Goal: Task Accomplishment & Management: Use online tool/utility

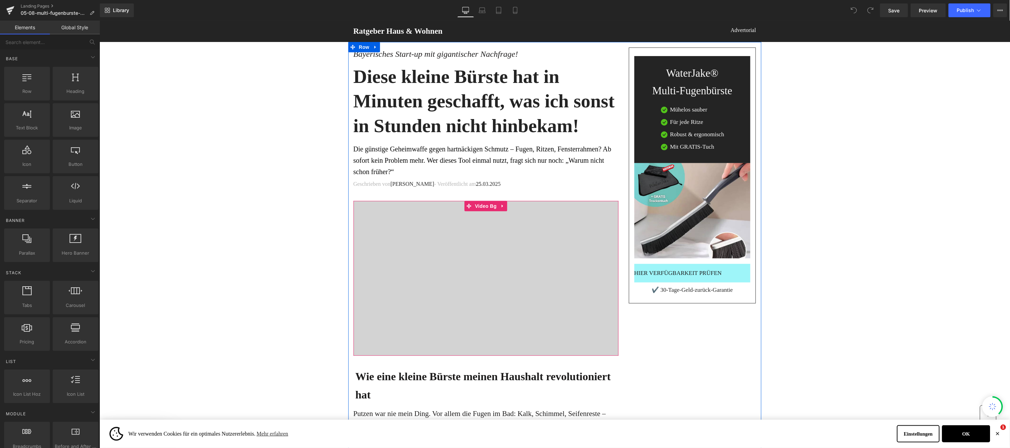
click at [473, 203] on span "Video Bg" at bounding box center [485, 206] width 25 height 10
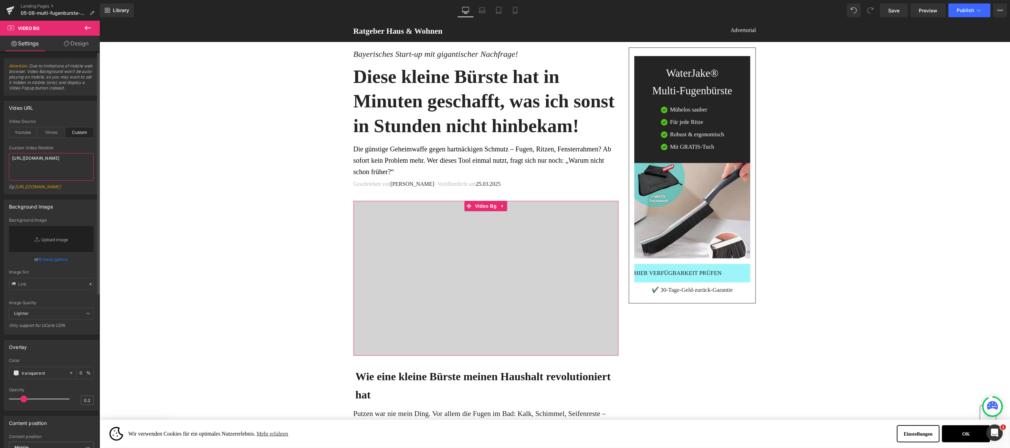
click at [15, 154] on textarea "https://cdn.shopify.com/videos/c/o/v/72c9850777d446b7b37da6d73dc7957f.mp4" at bounding box center [51, 167] width 85 height 28
click at [16, 154] on textarea "https://cdn.shopify.com/videos/c/o/v/72c9850777d446b7b37da6d73dc7957f.mp4" at bounding box center [51, 167] width 85 height 28
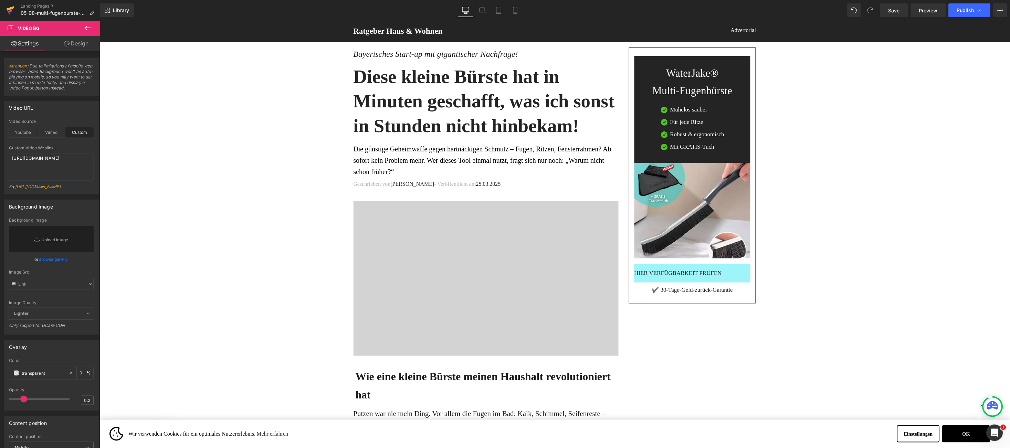
click at [12, 11] on icon at bounding box center [10, 10] width 8 height 17
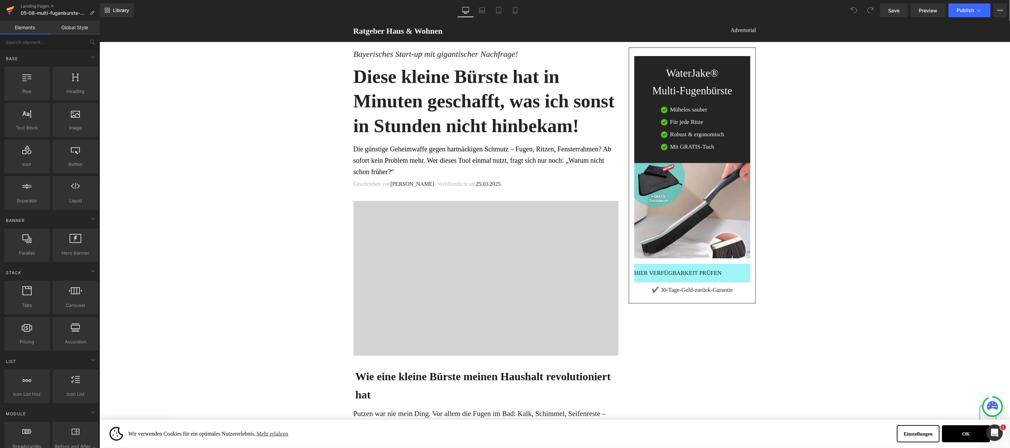
click at [5, 8] on link at bounding box center [10, 10] width 21 height 21
click at [116, 10] on span "Library" at bounding box center [121, 10] width 16 height 6
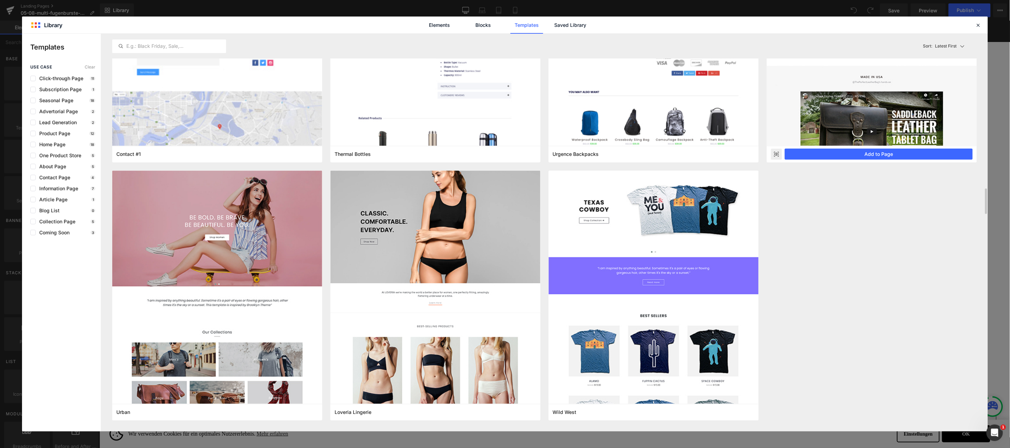
scroll to position [5622, 0]
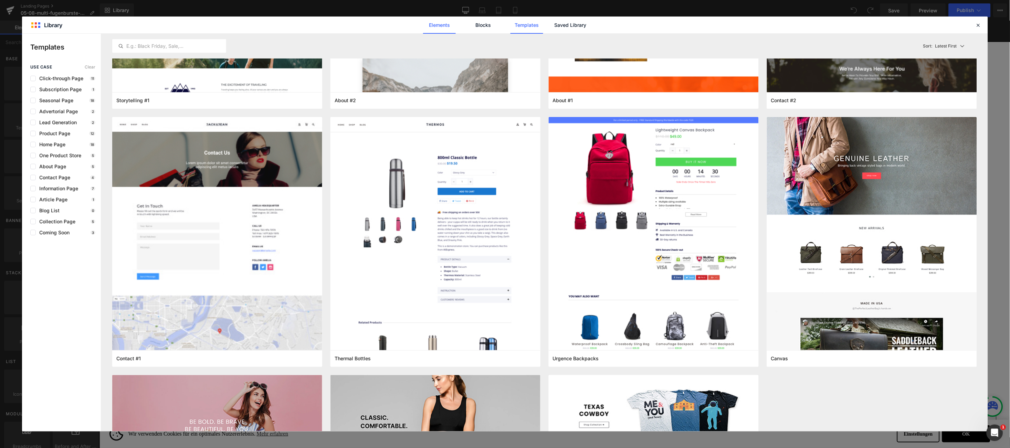
click at [448, 26] on link "Elements" at bounding box center [439, 25] width 33 height 17
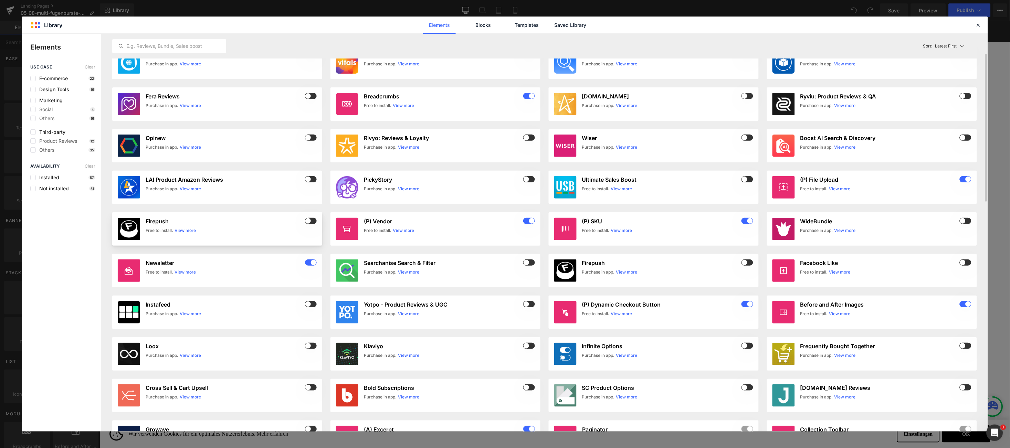
scroll to position [0, 0]
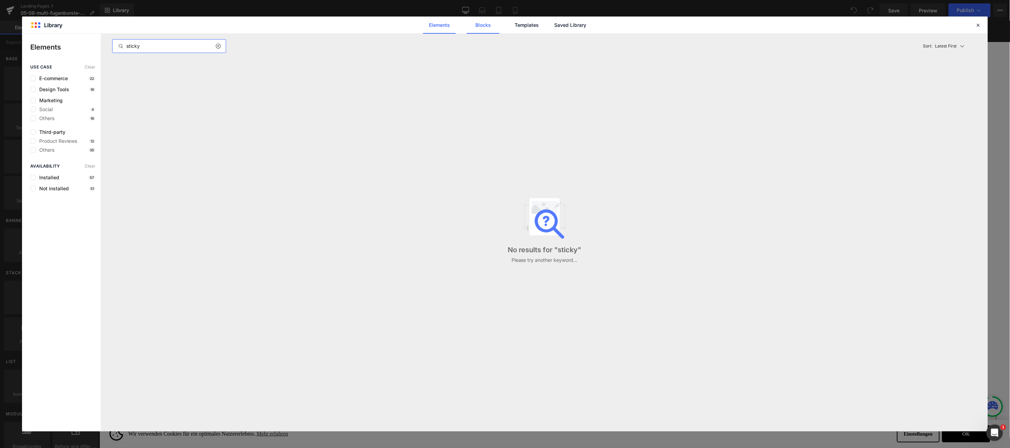
type input "sticky"
click at [480, 20] on link "Blocks" at bounding box center [483, 25] width 33 height 17
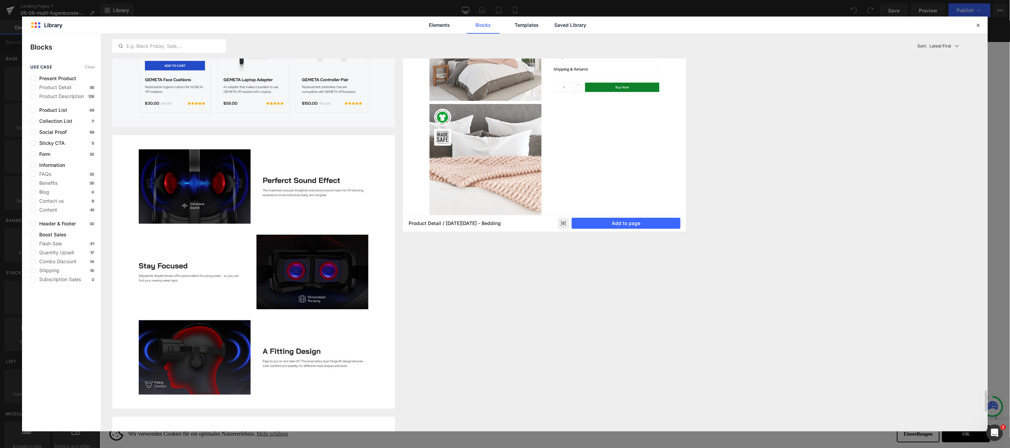
scroll to position [6813, 0]
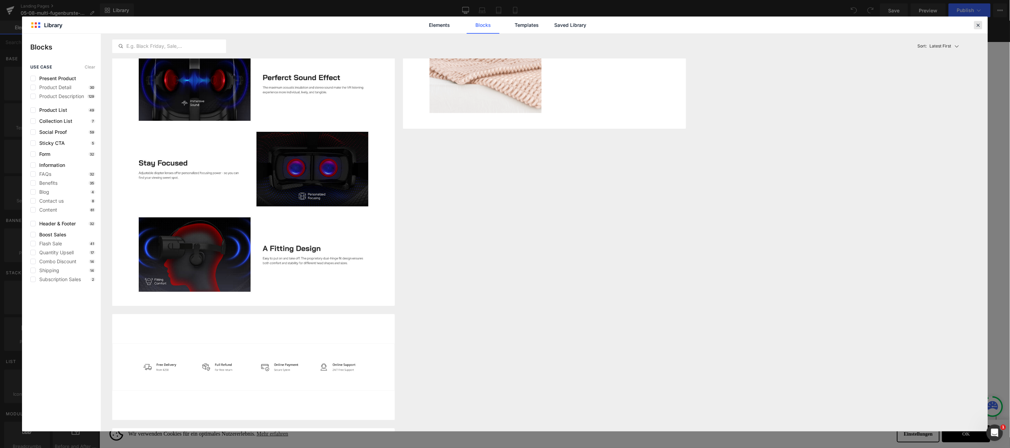
drag, startPoint x: 979, startPoint y: 25, endPoint x: 851, endPoint y: 35, distance: 127.7
click at [0, 0] on icon at bounding box center [0, 0] width 0 height 0
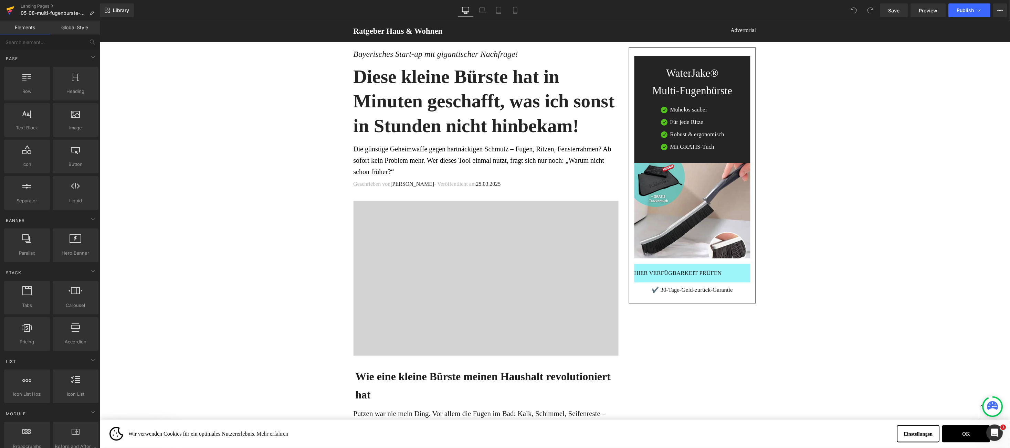
click at [9, 10] on icon at bounding box center [11, 8] width 8 height 4
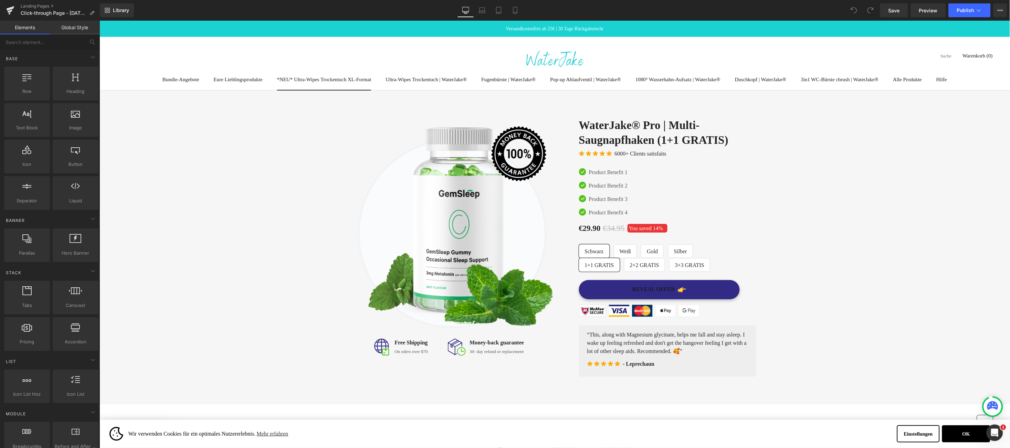
click at [340, 63] on div "Bundle-Angebote Alle Produkte Bestseller Duftkerze | CHRISTMAS SPICES Duftkerze…" at bounding box center [554, 63] width 911 height 54
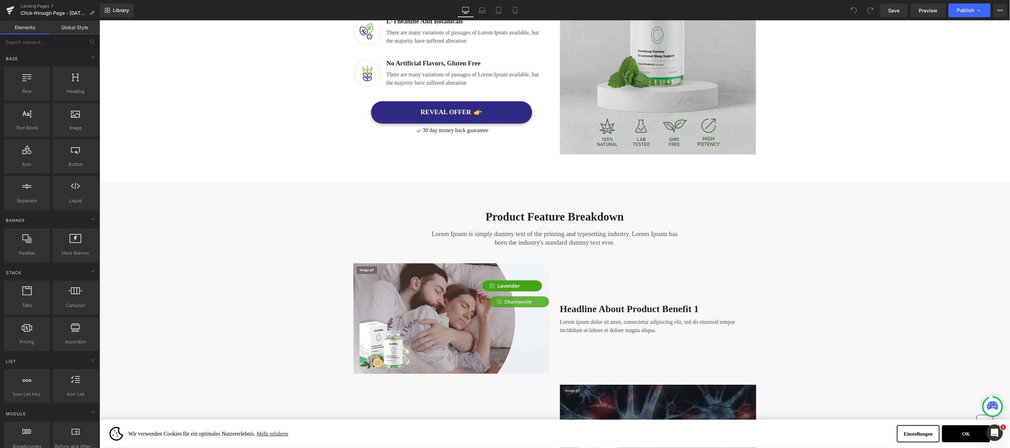
scroll to position [413, 0]
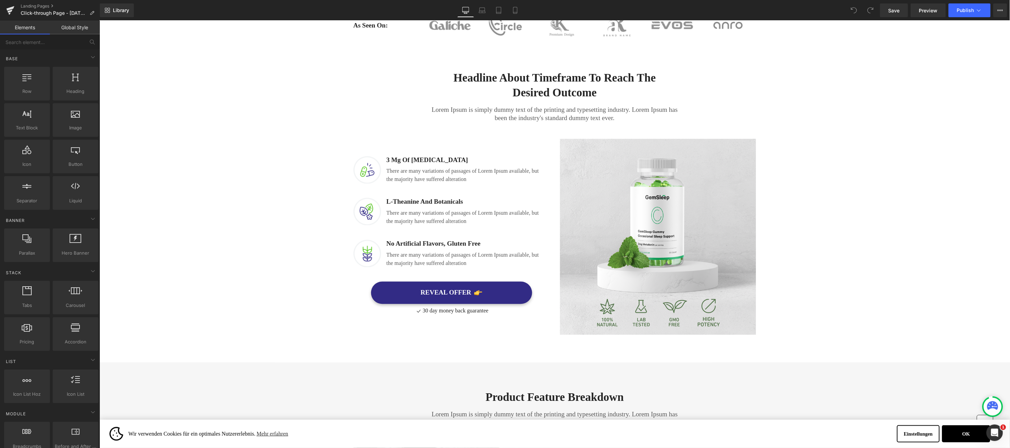
click at [995, 435] on button "✕" at bounding box center [997, 434] width 4 height 4
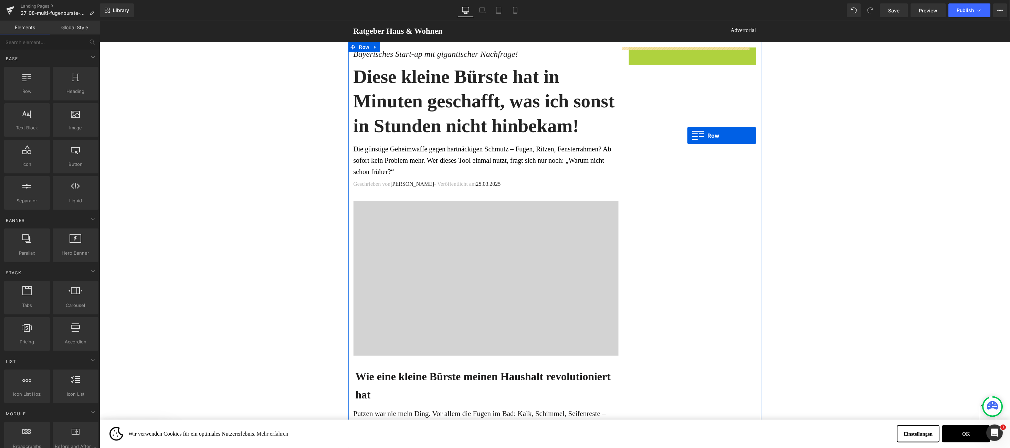
drag, startPoint x: 627, startPoint y: 53, endPoint x: 752, endPoint y: 133, distance: 148.1
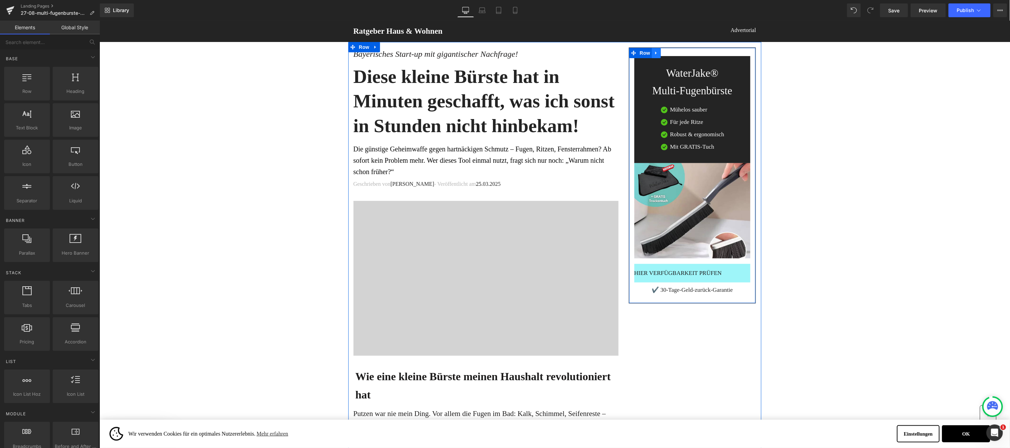
click at [654, 52] on icon at bounding box center [656, 52] width 5 height 5
click at [672, 51] on icon at bounding box center [674, 52] width 5 height 5
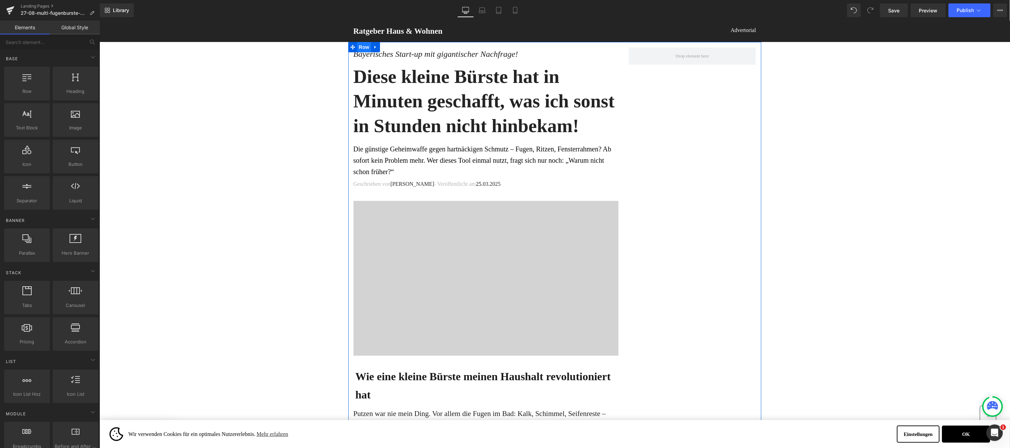
click at [360, 49] on span "Row" at bounding box center [364, 47] width 14 height 10
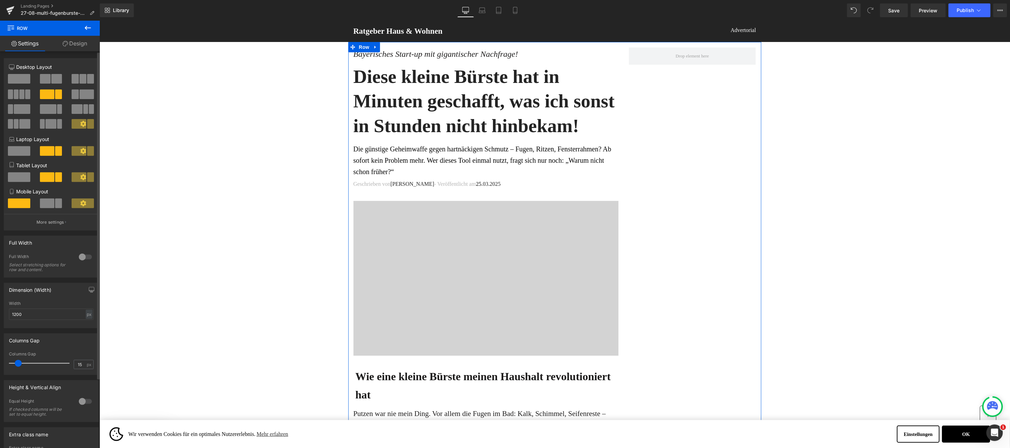
drag, startPoint x: 28, startPoint y: 82, endPoint x: 16, endPoint y: 78, distance: 12.1
click at [28, 82] on span at bounding box center [19, 79] width 22 height 10
click at [16, 78] on span at bounding box center [19, 79] width 22 height 10
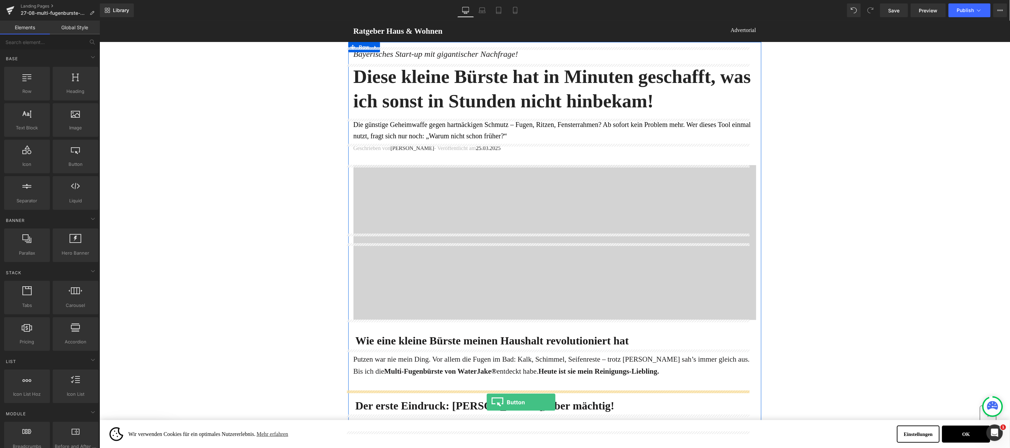
drag, startPoint x: 196, startPoint y: 187, endPoint x: 486, endPoint y: 402, distance: 360.8
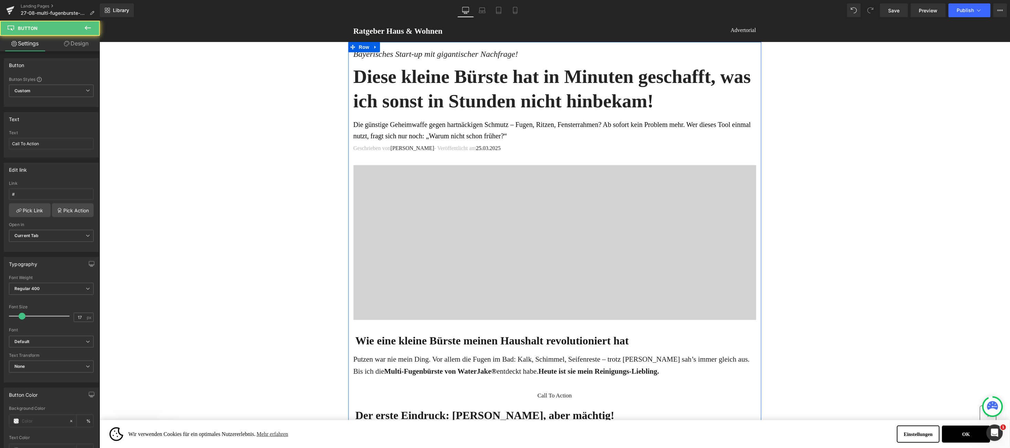
scroll to position [103, 0]
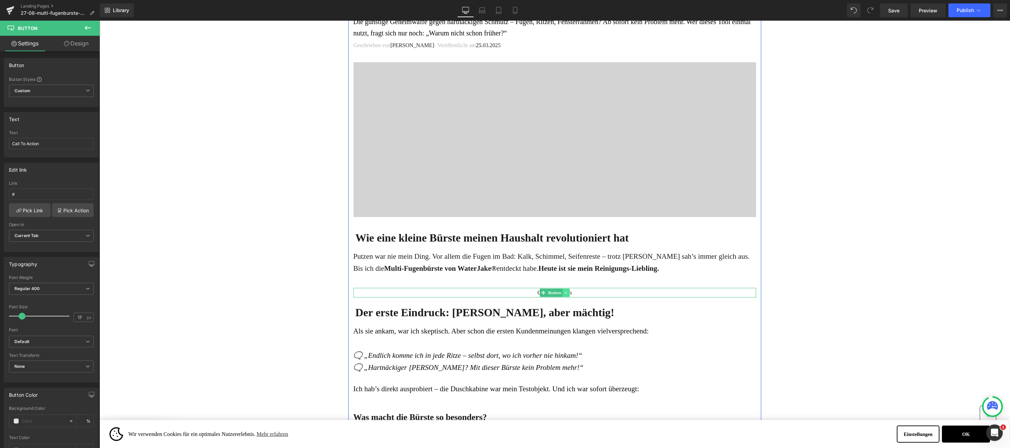
click at [564, 292] on icon at bounding box center [566, 293] width 4 height 4
click at [567, 293] on icon at bounding box center [569, 293] width 4 height 4
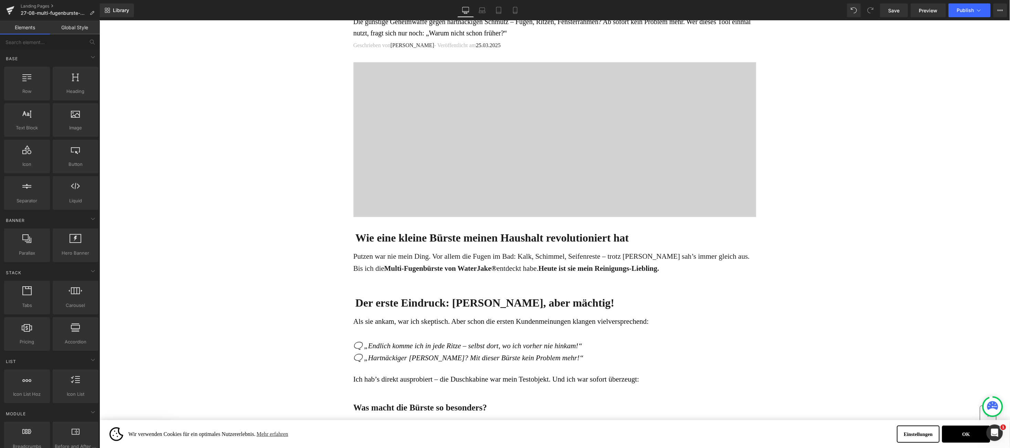
click at [995, 435] on button "✕" at bounding box center [997, 434] width 4 height 4
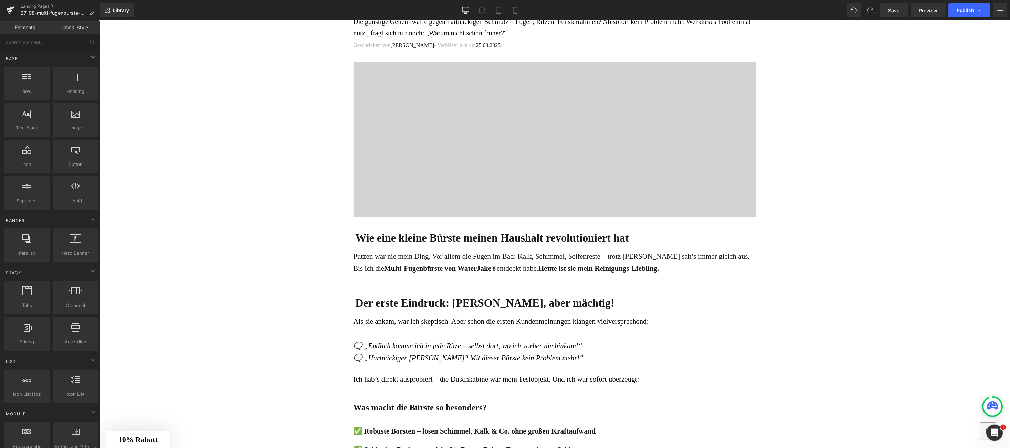
drag, startPoint x: 921, startPoint y: 408, endPoint x: 917, endPoint y: 405, distance: 4.1
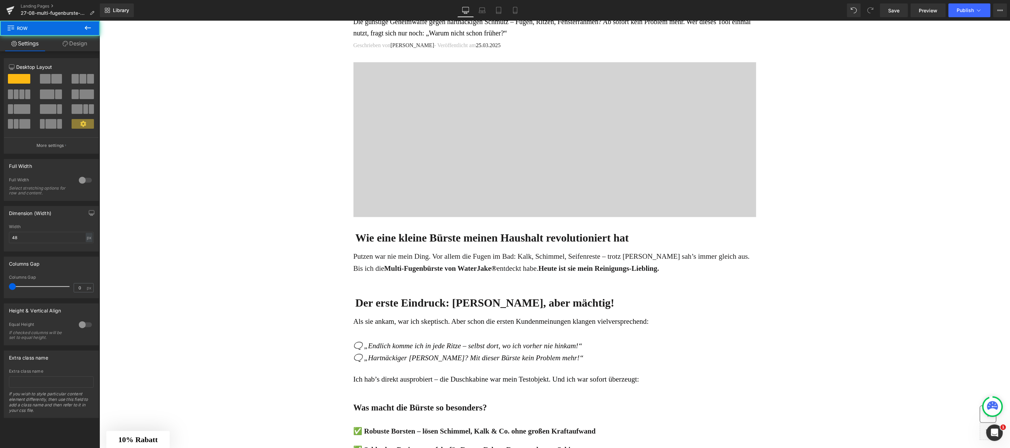
drag, startPoint x: 977, startPoint y: 419, endPoint x: 952, endPoint y: 417, distance: 25.6
click at [989, 412] on span "Row" at bounding box center [996, 411] width 14 height 10
drag, startPoint x: 55, startPoint y: 242, endPoint x: 0, endPoint y: 246, distance: 55.6
click at [0, 246] on div "Dimension (Width) 72px Width 72 px % px" at bounding box center [51, 226] width 103 height 51
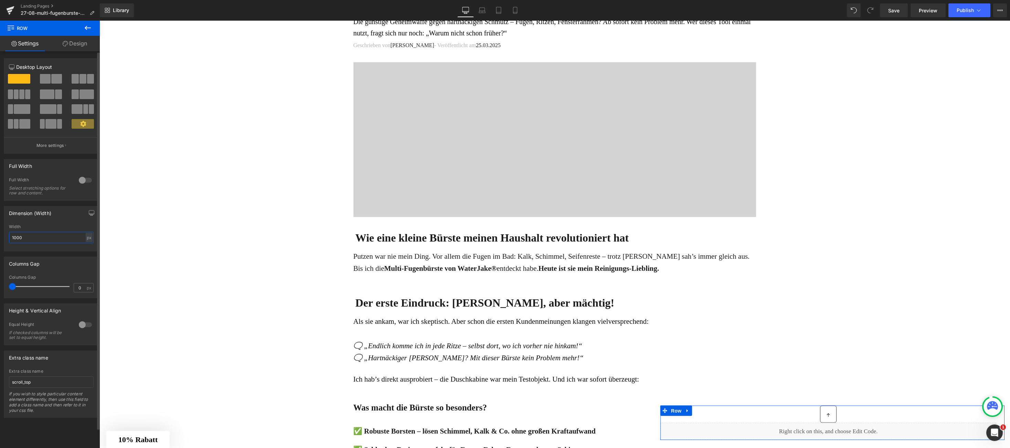
type input "10000"
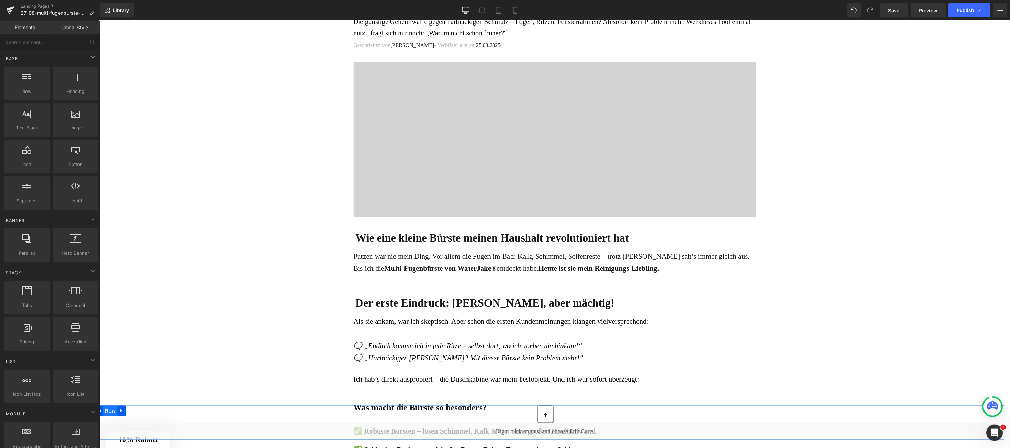
click at [108, 409] on span "Row" at bounding box center [110, 411] width 14 height 10
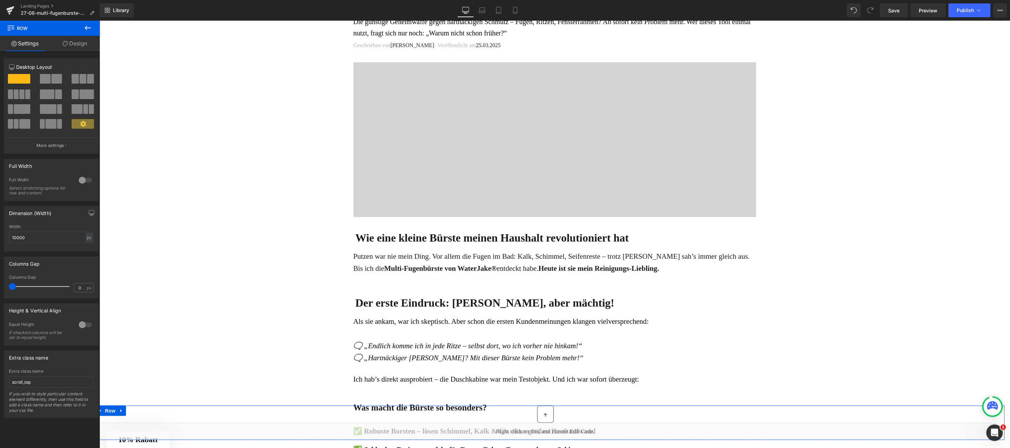
click at [81, 49] on link "Design" at bounding box center [75, 43] width 50 height 15
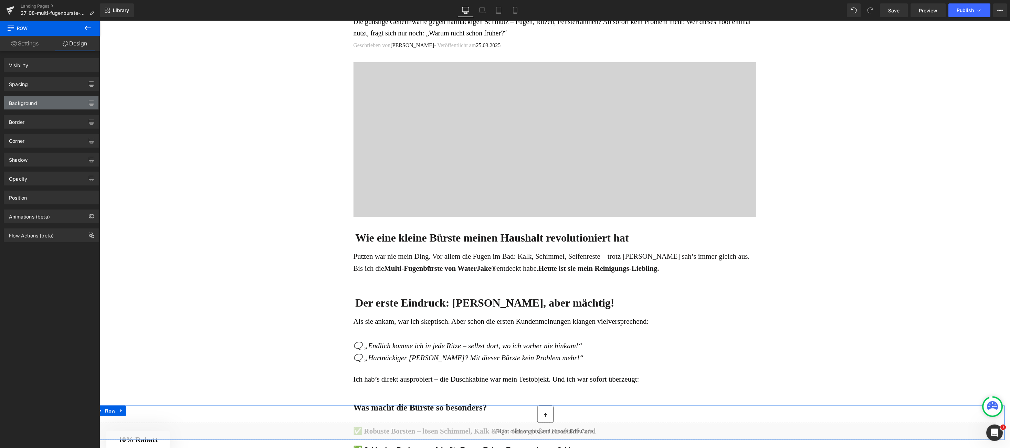
click at [51, 103] on div "Background" at bounding box center [51, 102] width 94 height 13
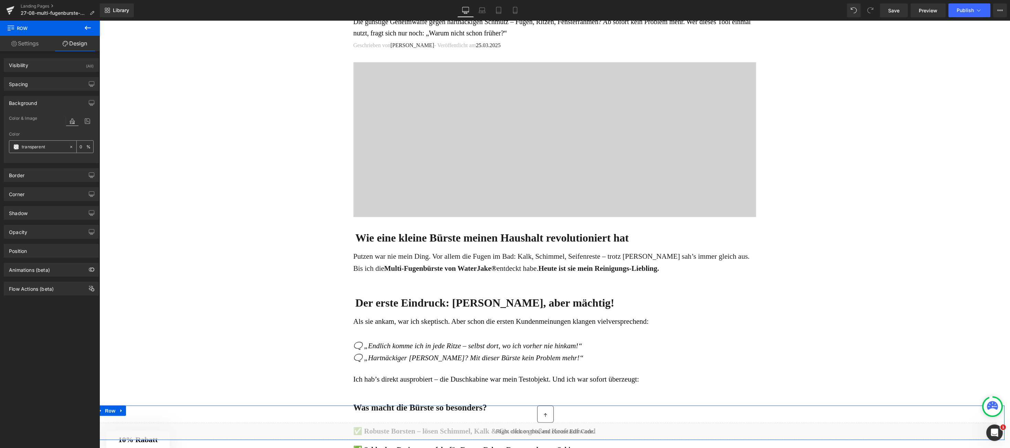
click at [14, 148] on span at bounding box center [16, 147] width 6 height 6
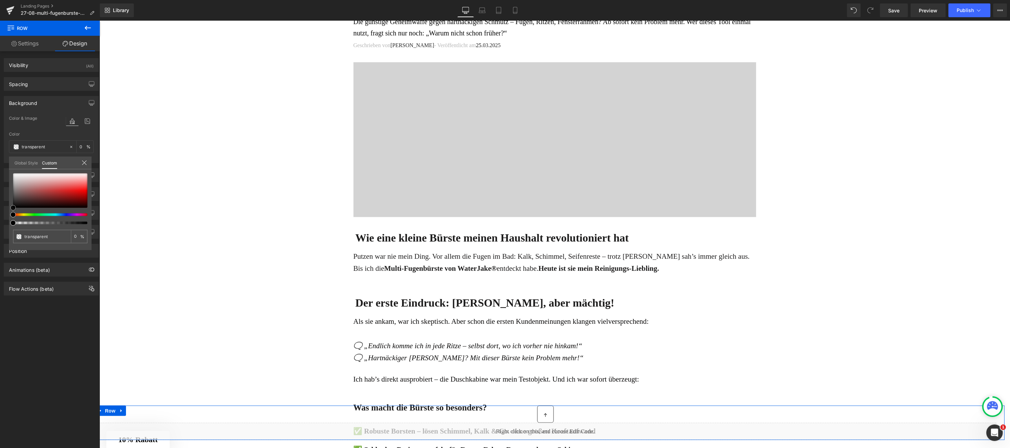
click at [78, 182] on div at bounding box center [50, 191] width 74 height 34
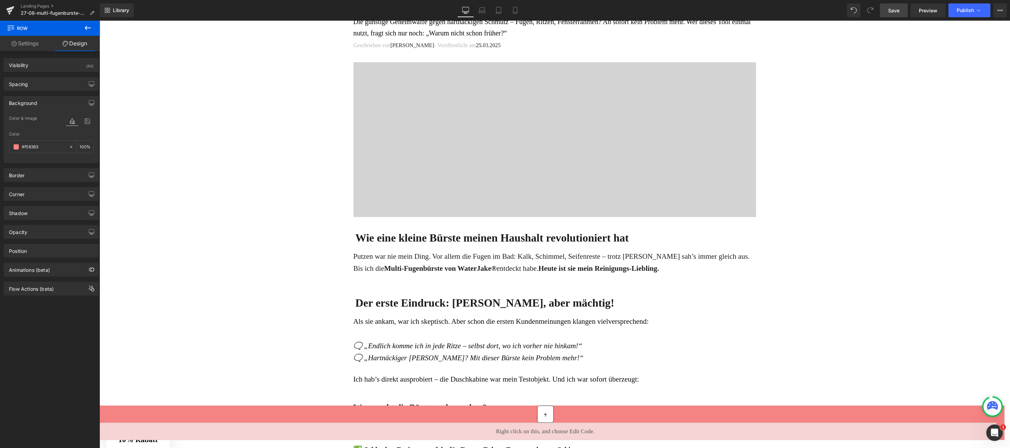
drag, startPoint x: 897, startPoint y: 9, endPoint x: 809, endPoint y: 67, distance: 105.3
click at [897, 8] on span "Save" at bounding box center [894, 10] width 11 height 7
click at [925, 10] on span "Preview" at bounding box center [928, 10] width 19 height 7
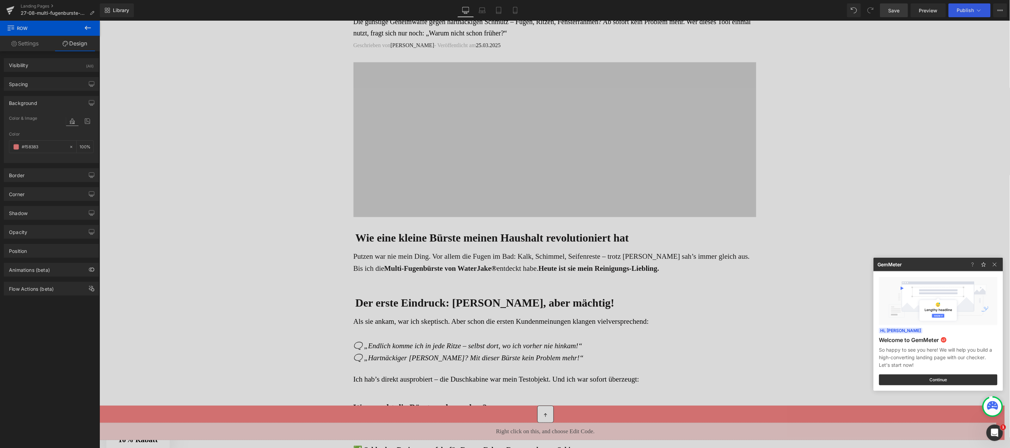
click at [598, 418] on div at bounding box center [505, 224] width 1010 height 448
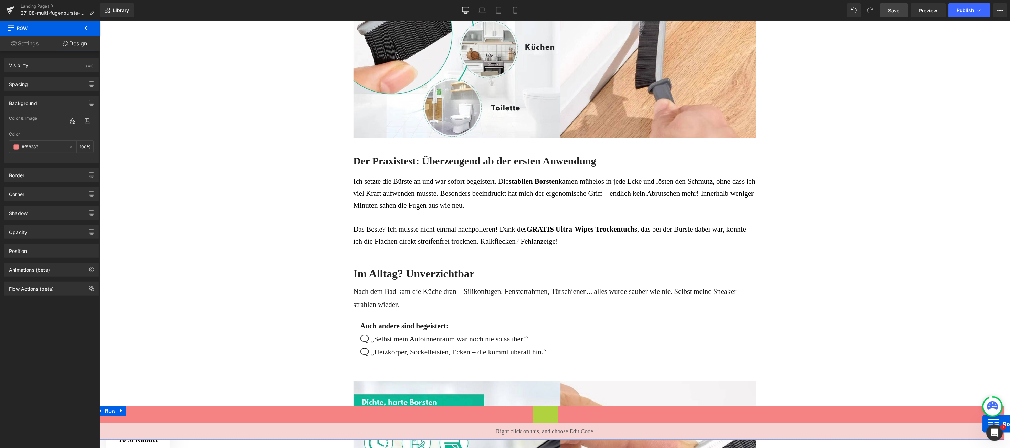
scroll to position [800, 0]
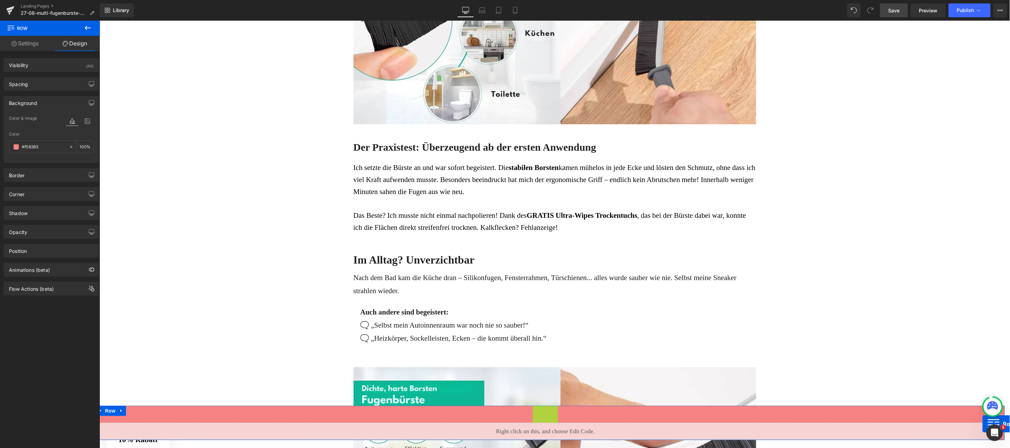
drag, startPoint x: 536, startPoint y: 411, endPoint x: 982, endPoint y: 431, distance: 446.6
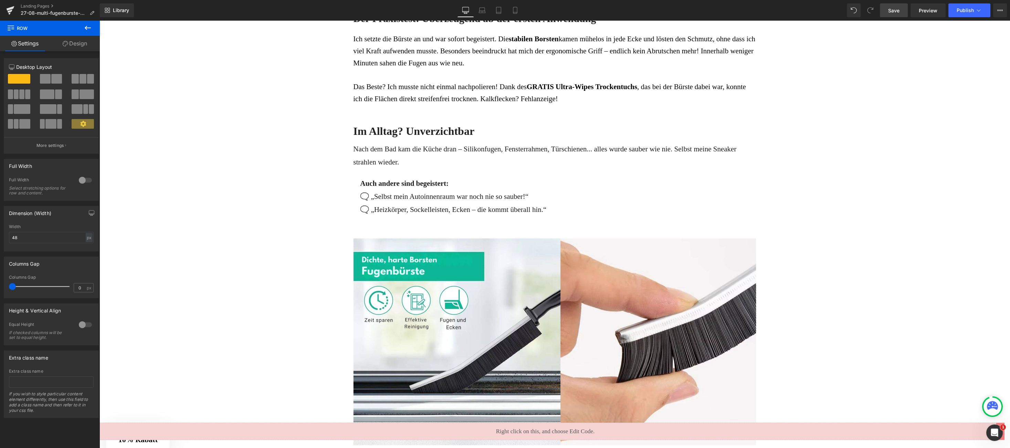
scroll to position [921, 0]
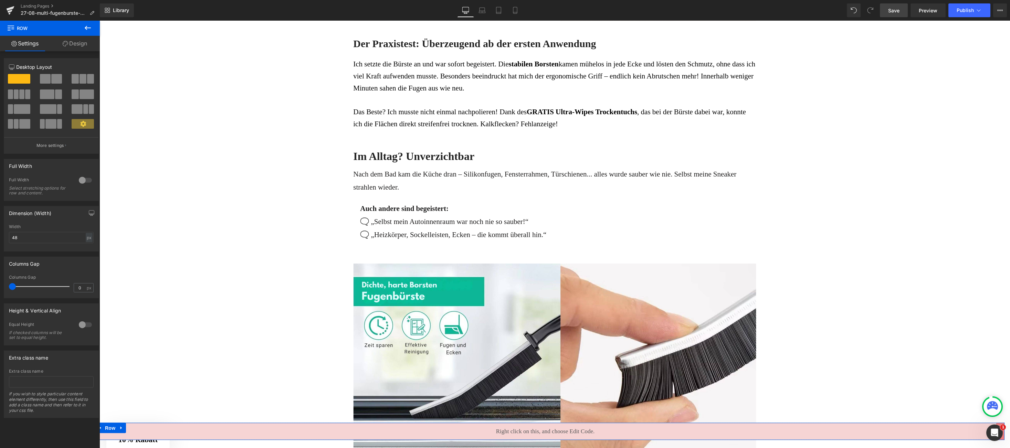
click at [984, 429] on div "Liquid Row" at bounding box center [549, 431] width 911 height 17
click at [45, 79] on span at bounding box center [45, 79] width 11 height 10
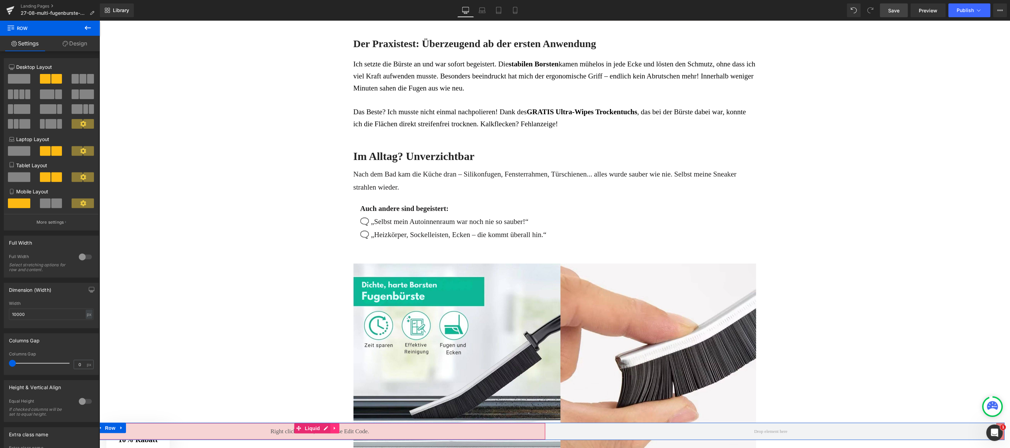
click at [335, 428] on icon at bounding box center [335, 428] width 5 height 5
click at [332, 428] on icon at bounding box center [330, 428] width 5 height 5
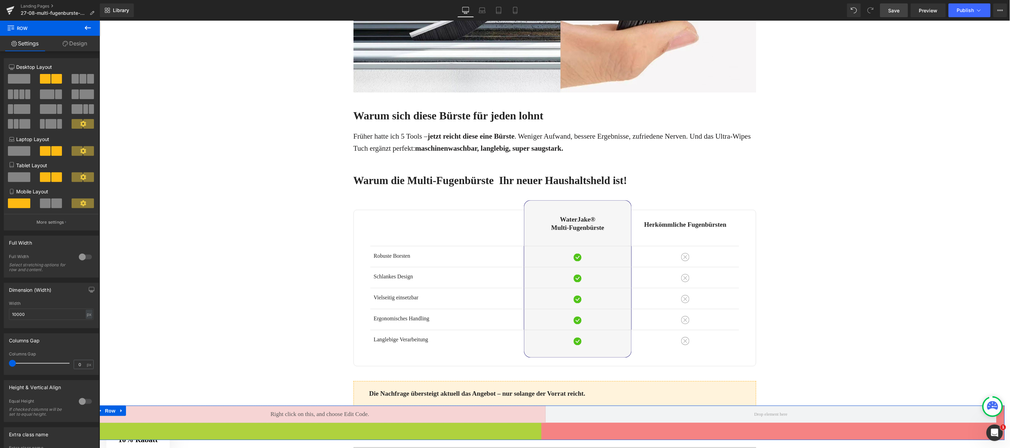
scroll to position [1306, 0]
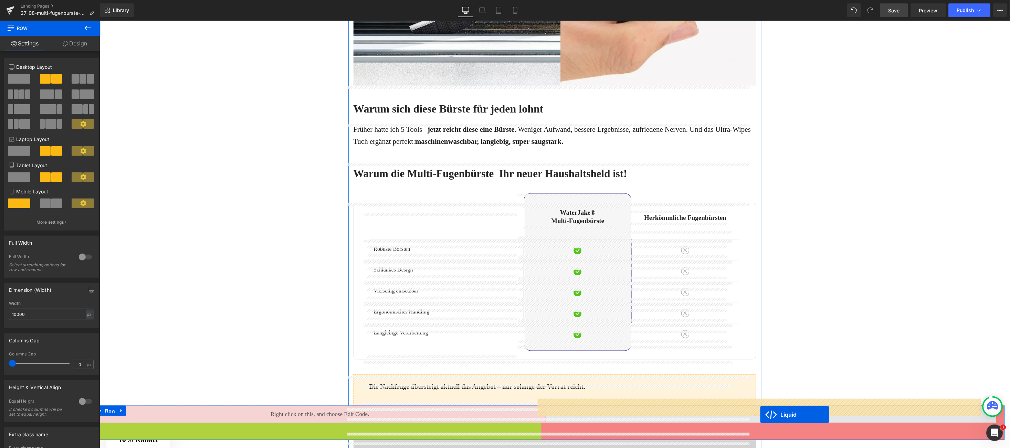
drag, startPoint x: 298, startPoint y: 429, endPoint x: 760, endPoint y: 414, distance: 462.2
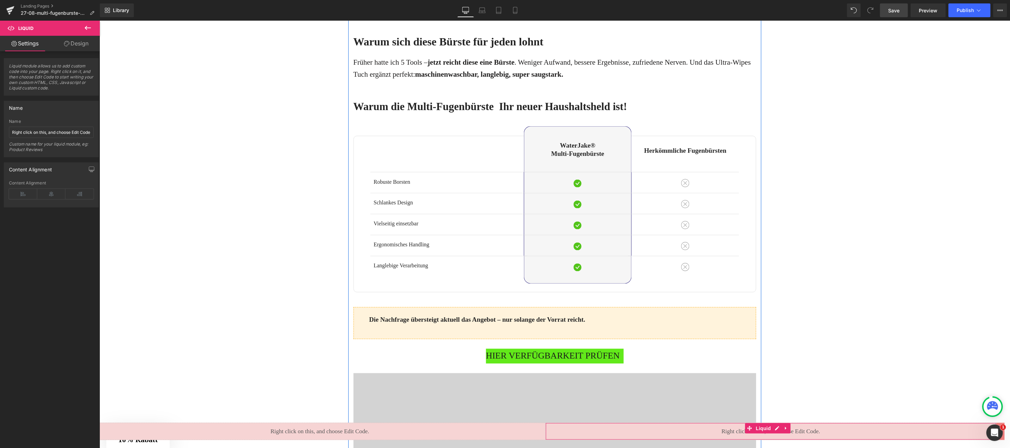
scroll to position [1409, 0]
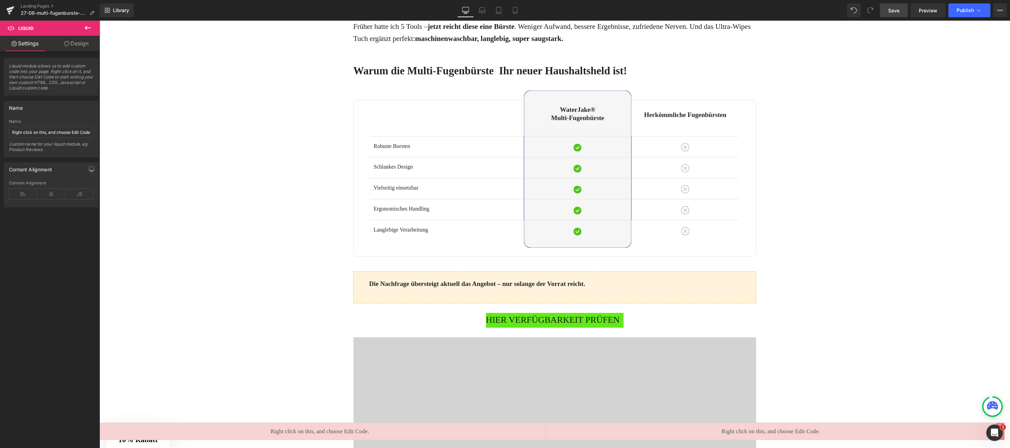
click at [182, 155] on div "Ratgeber Haus & Wohnen Heading Advertorial Text Block Row Row Image Row Bayeris…" at bounding box center [554, 256] width 911 height 3289
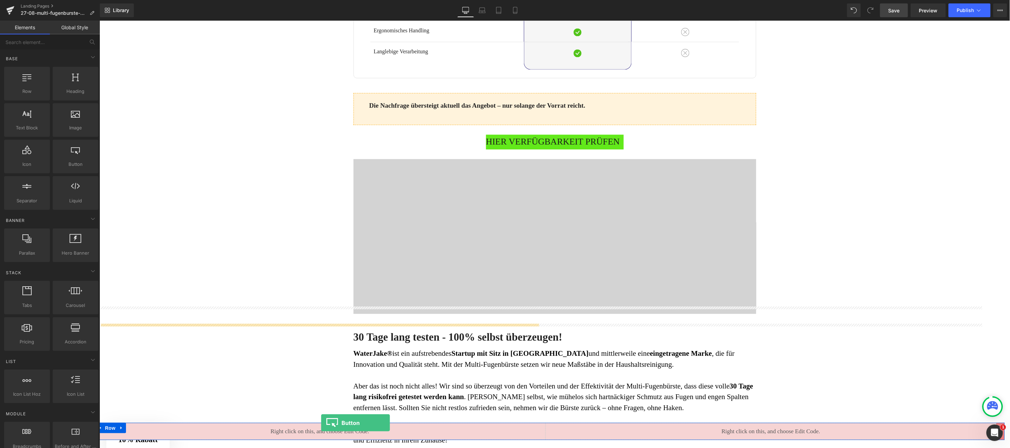
scroll to position [1635, 0]
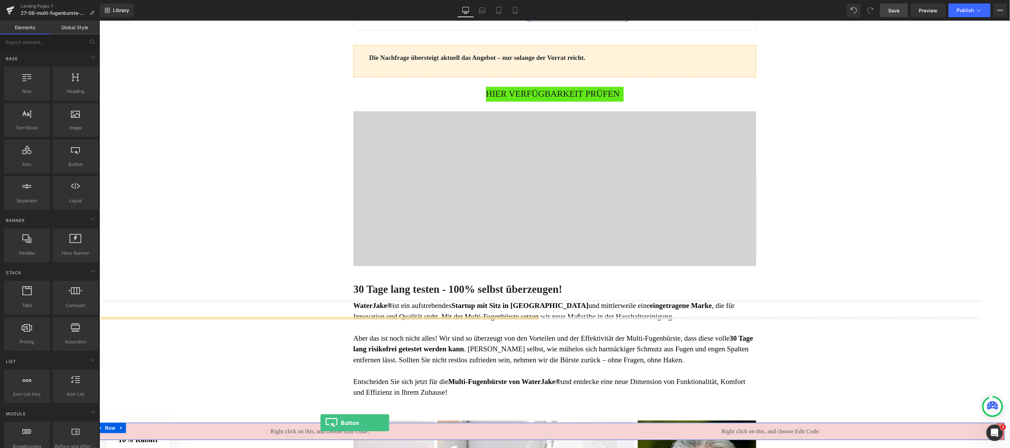
drag, startPoint x: 172, startPoint y: 190, endPoint x: 320, endPoint y: 430, distance: 281.0
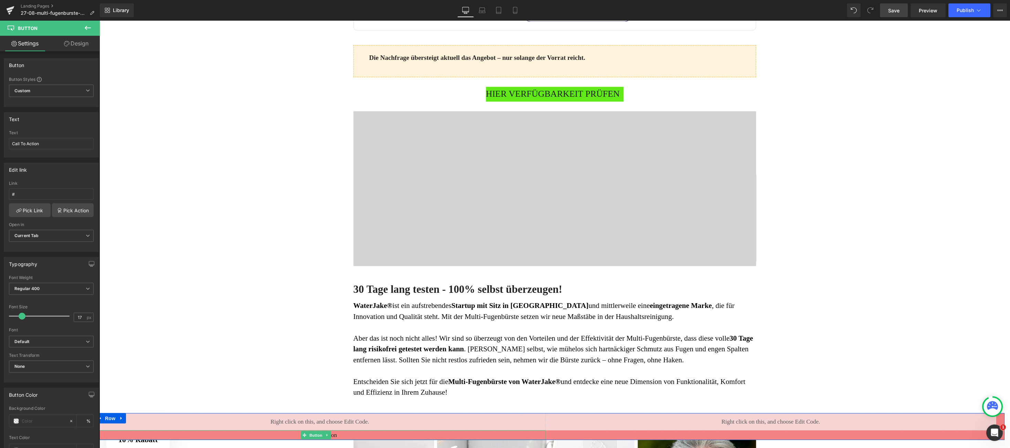
click at [351, 434] on div "Call To Action" at bounding box center [319, 435] width 451 height 10
drag, startPoint x: 44, startPoint y: 144, endPoint x: 0, endPoint y: 144, distance: 44.4
click at [0, 144] on div "Text Call To Action Text Call To Action" at bounding box center [51, 132] width 103 height 51
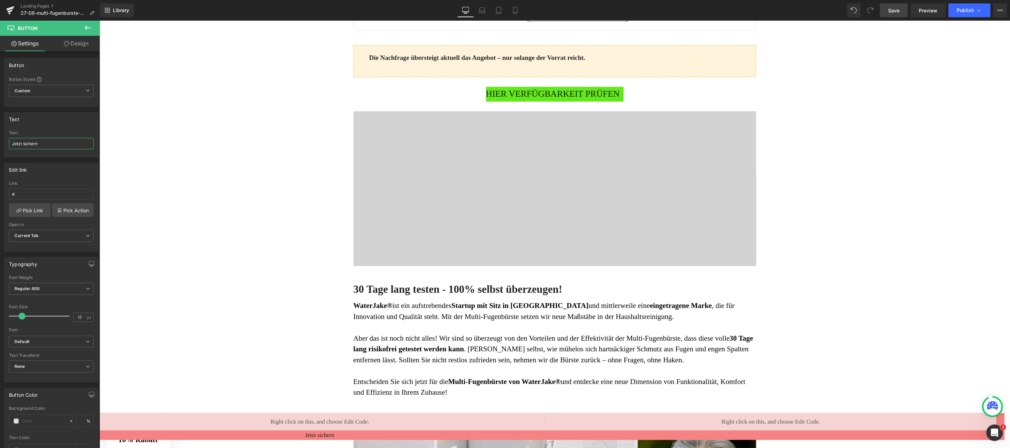
type input "Jetzt sichern"
drag, startPoint x: 223, startPoint y: 417, endPoint x: 237, endPoint y: 418, distance: 14.5
click at [223, 417] on div "Liquid" at bounding box center [319, 421] width 451 height 17
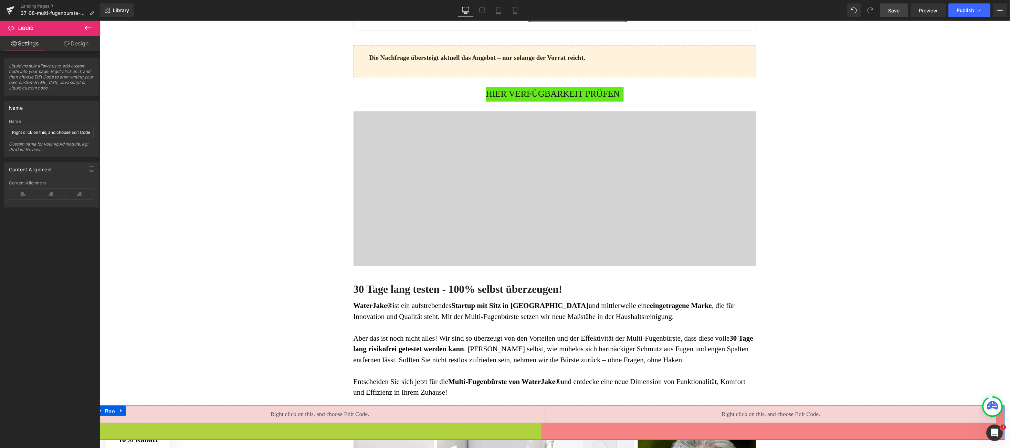
scroll to position [1642, 0]
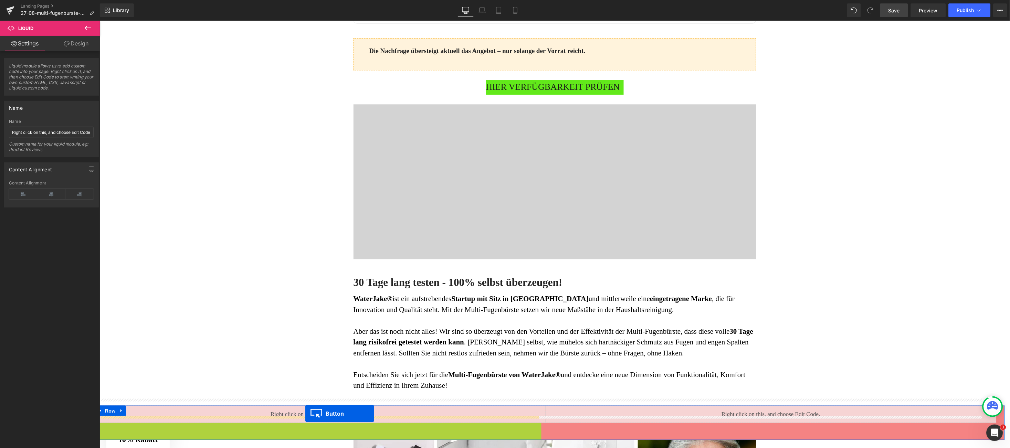
drag, startPoint x: 303, startPoint y: 431, endPoint x: 305, endPoint y: 413, distance: 18.0
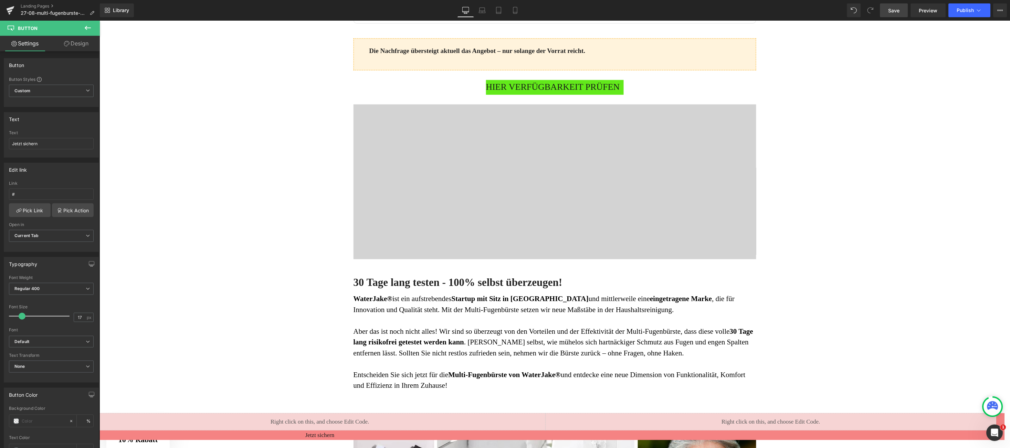
click at [899, 8] on span "Save" at bounding box center [894, 10] width 11 height 7
click at [919, 11] on link "Preview" at bounding box center [928, 10] width 35 height 14
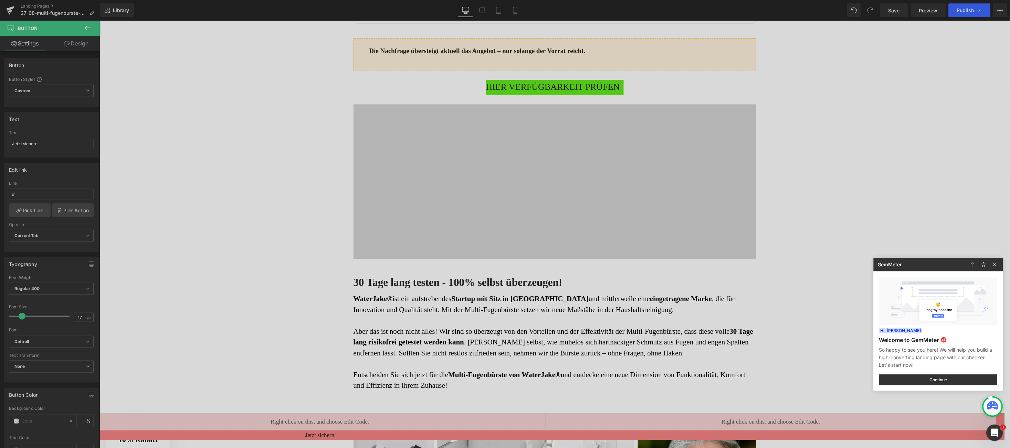
click at [938, 10] on div at bounding box center [505, 224] width 1010 height 448
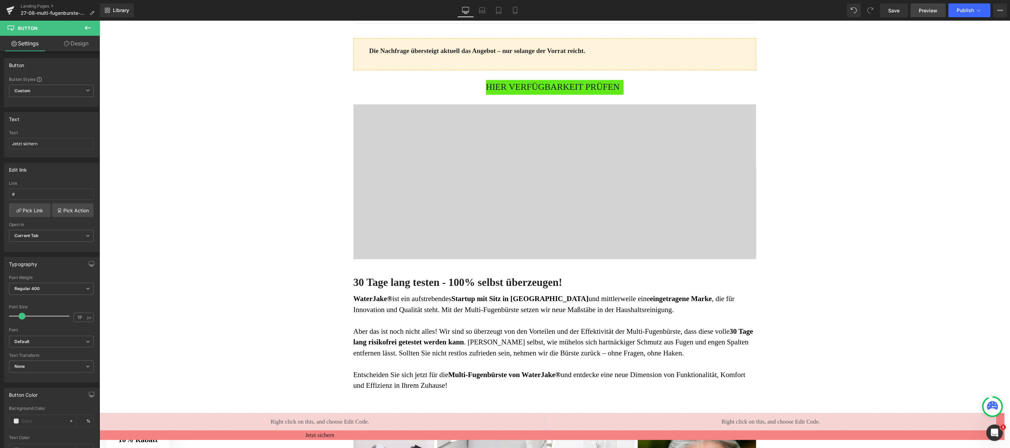
click at [938, 10] on span "Preview" at bounding box center [928, 10] width 19 height 7
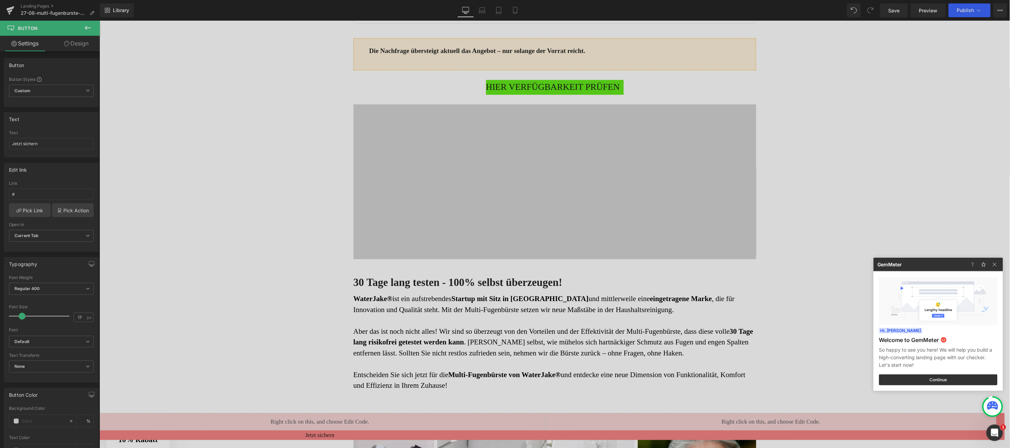
click at [302, 360] on div at bounding box center [505, 224] width 1010 height 448
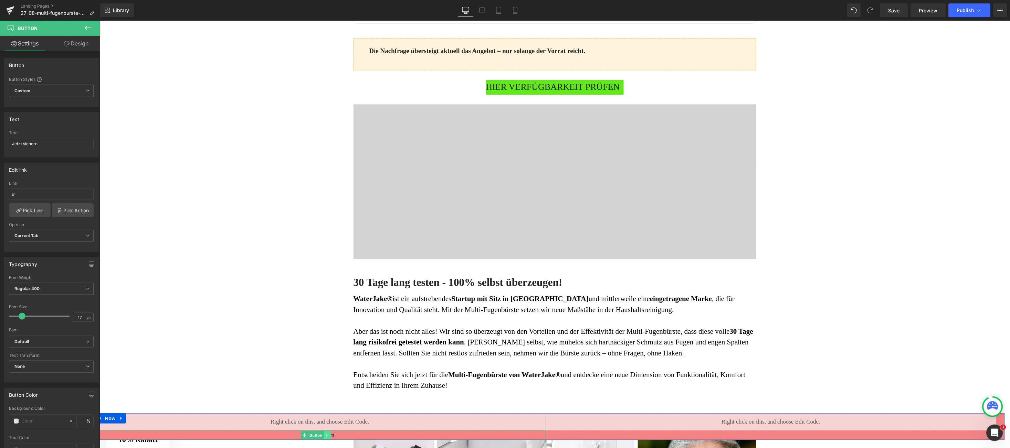
click at [328, 436] on icon at bounding box center [327, 435] width 4 height 4
click at [331, 436] on icon at bounding box center [331, 435] width 4 height 4
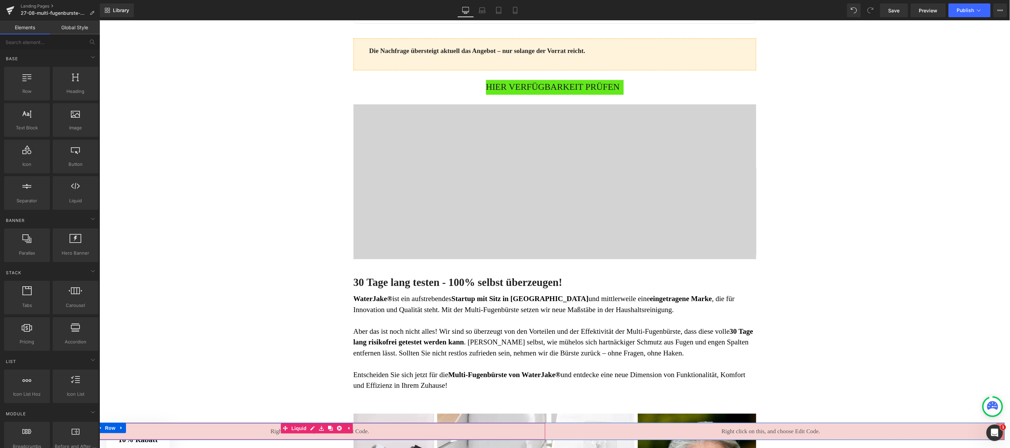
click at [414, 430] on div "Liquid" at bounding box center [319, 431] width 451 height 17
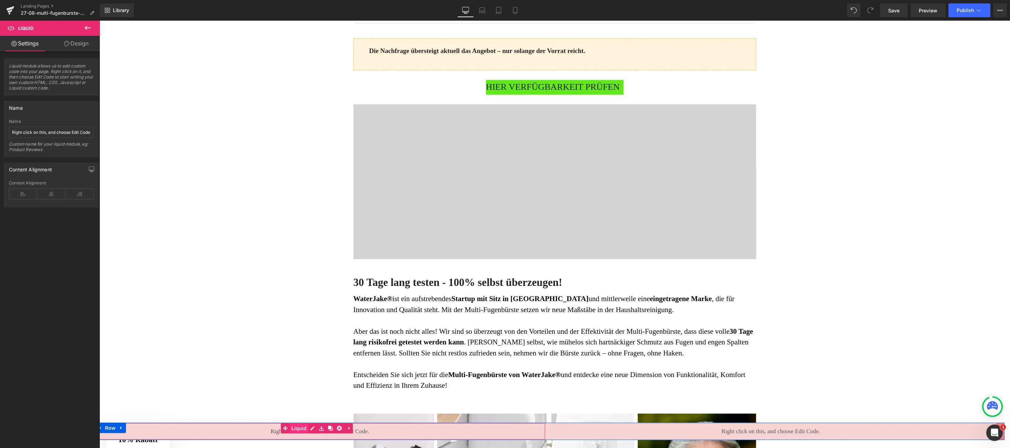
click at [303, 428] on span "Liquid" at bounding box center [299, 428] width 19 height 10
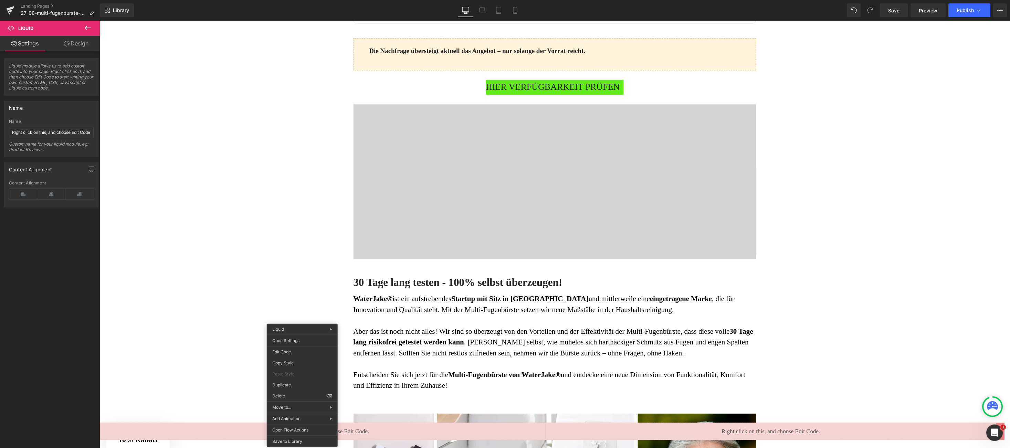
click at [230, 406] on div "Ratgeber Haus & Wohnen Heading Advertorial Text Block Row Row Image Row Bayeris…" at bounding box center [554, 22] width 911 height 3289
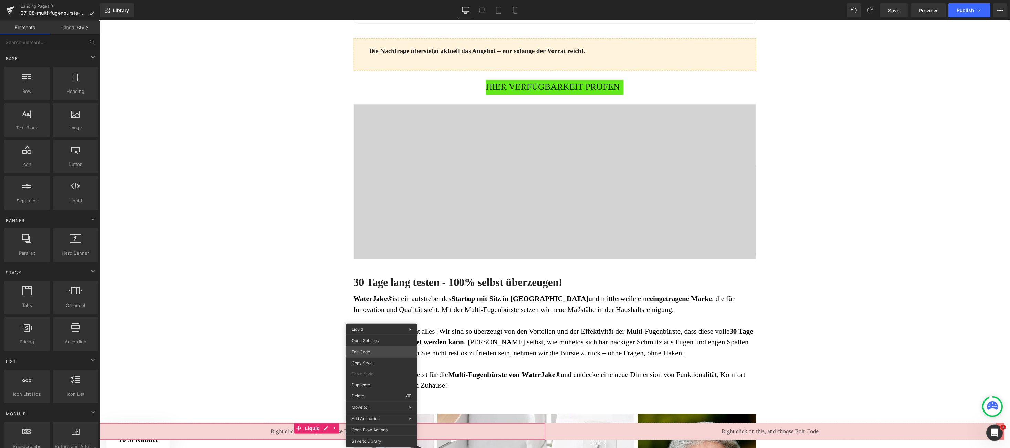
click at [375, 353] on body "Liquid You are previewing how the will restyle your page. You can not edit Elem…" at bounding box center [505, 224] width 1010 height 448
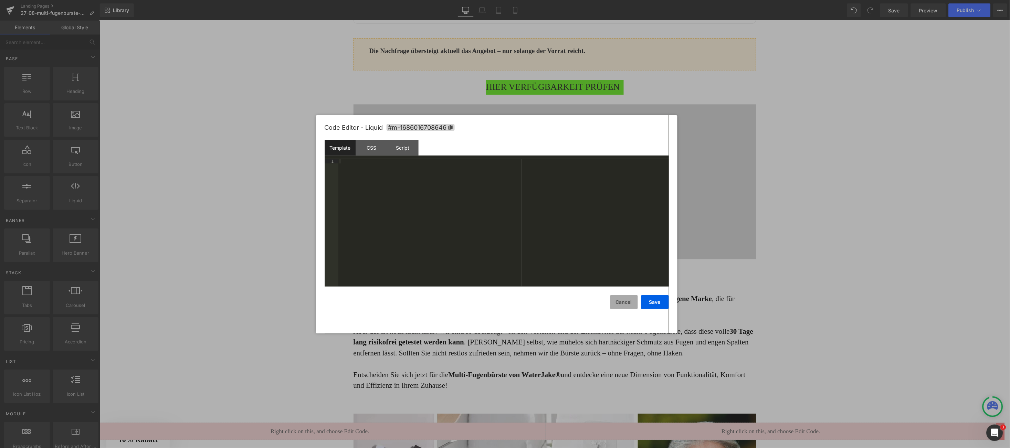
click at [628, 302] on button "Cancel" at bounding box center [624, 302] width 28 height 14
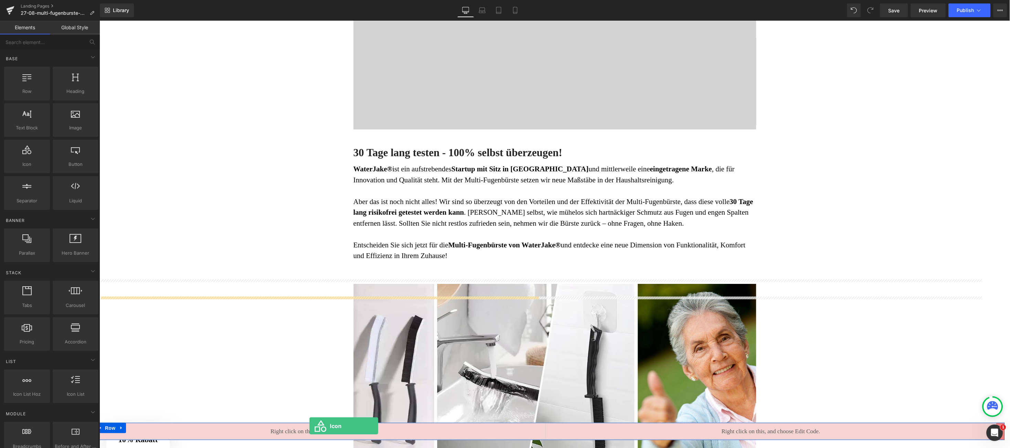
scroll to position [1786, 0]
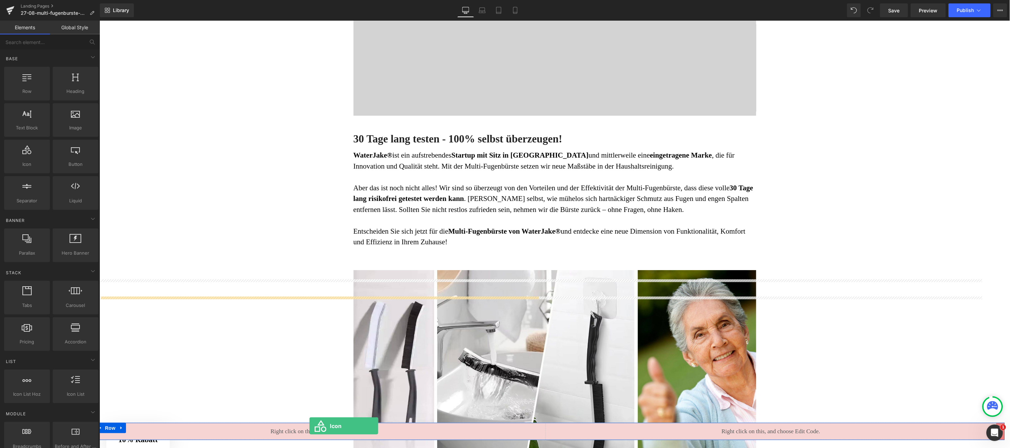
drag, startPoint x: 136, startPoint y: 183, endPoint x: 309, endPoint y: 433, distance: 303.8
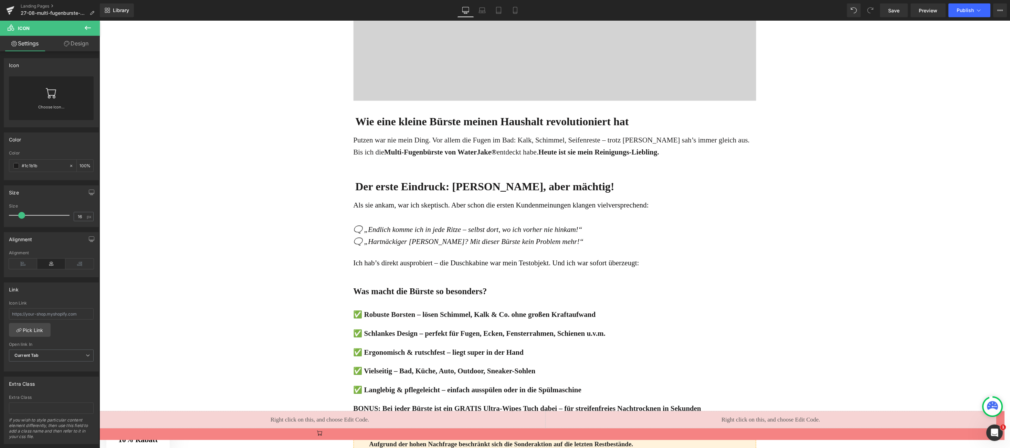
scroll to position [0, 0]
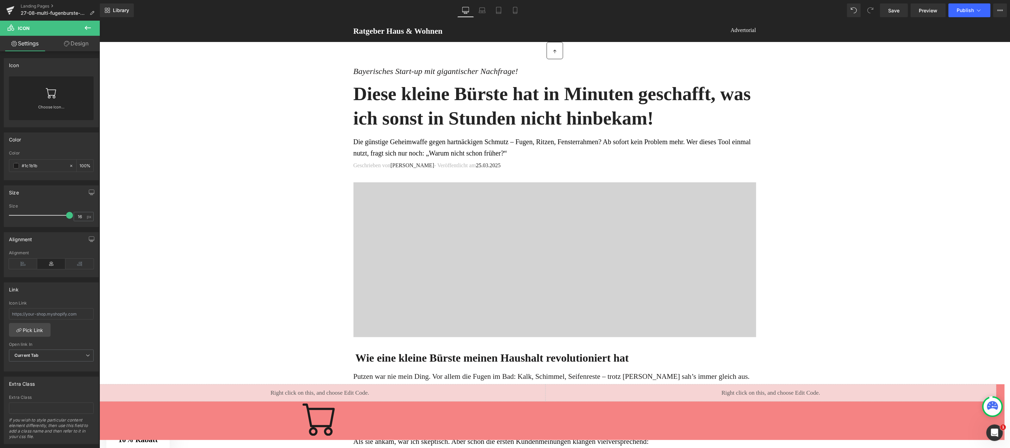
drag, startPoint x: 118, startPoint y: 237, endPoint x: 109, endPoint y: 218, distance: 21.0
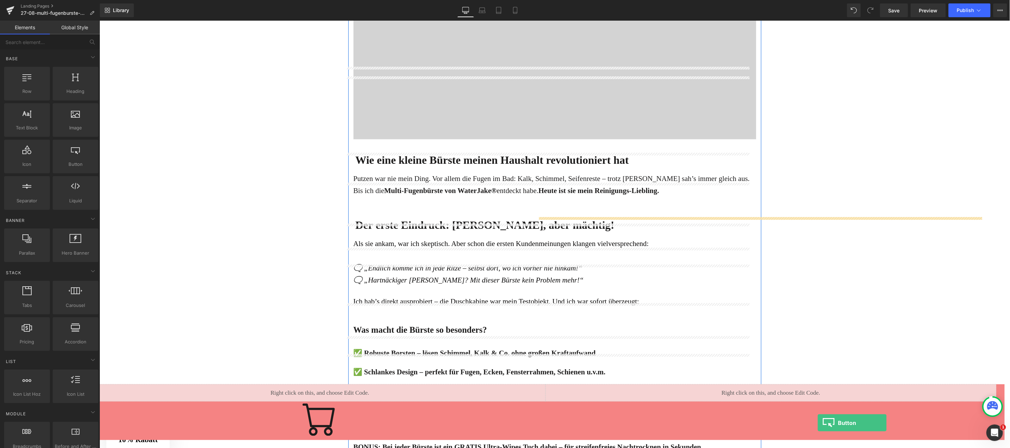
scroll to position [219, 0]
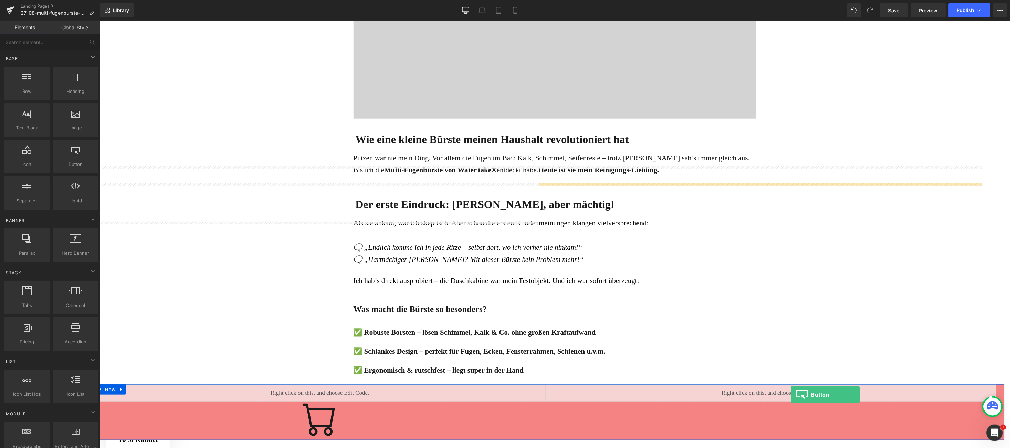
drag, startPoint x: 174, startPoint y: 174, endPoint x: 790, endPoint y: 394, distance: 654.4
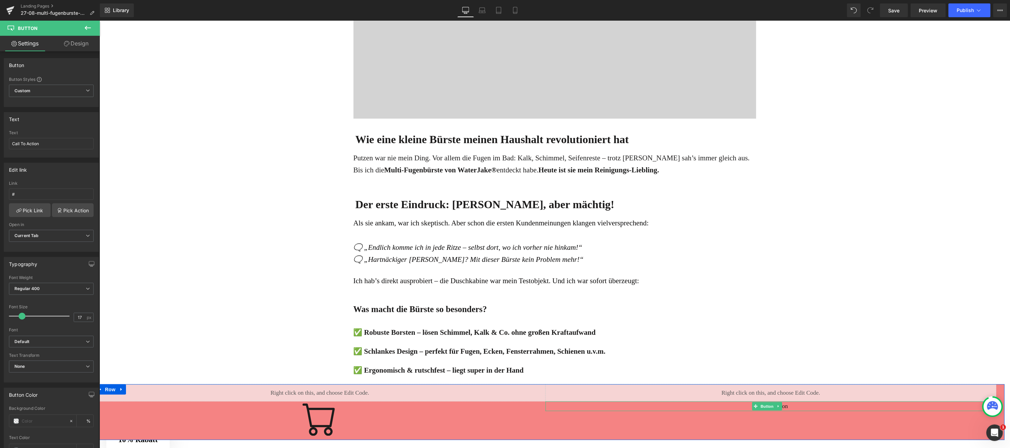
click at [787, 408] on div "Call To Action" at bounding box center [770, 406] width 451 height 10
click at [761, 406] on span "Button" at bounding box center [767, 406] width 16 height 8
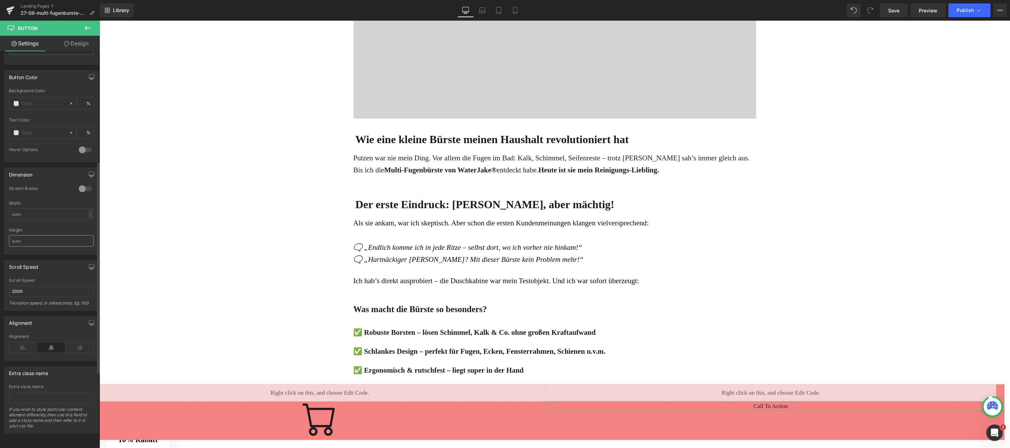
scroll to position [134, 0]
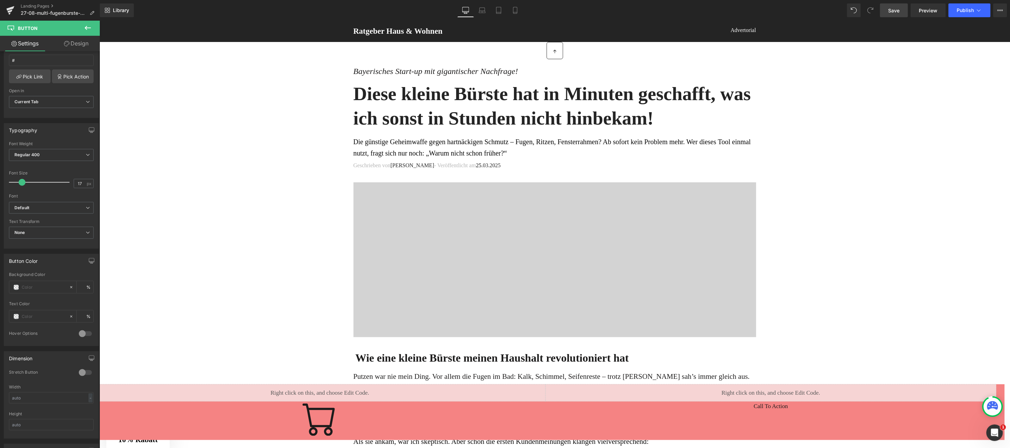
click at [905, 13] on link "Save" at bounding box center [894, 10] width 28 height 14
click at [9, 9] on icon at bounding box center [11, 8] width 8 height 4
